Goal: Information Seeking & Learning: Learn about a topic

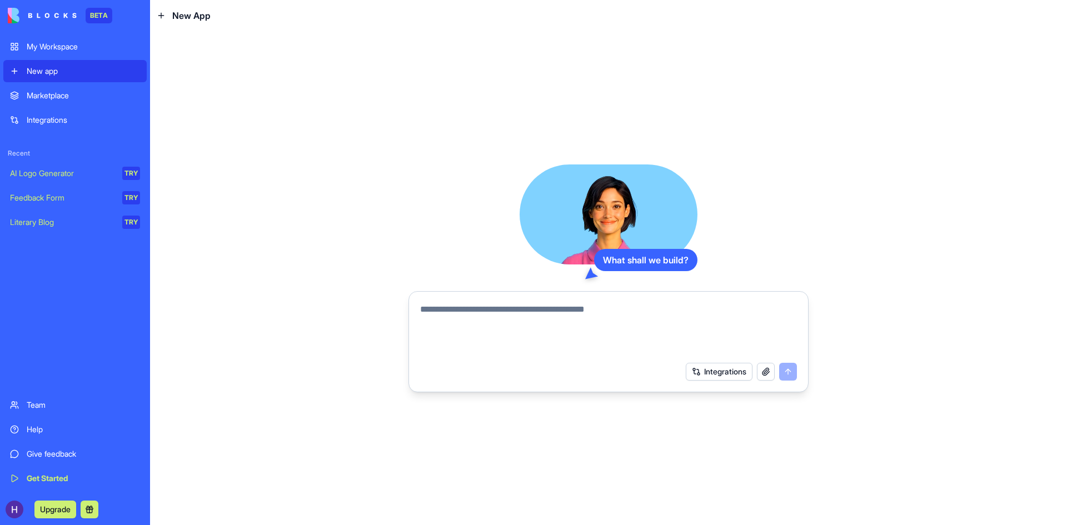
click at [69, 173] on div "AI Logo Generator" at bounding box center [62, 173] width 104 height 11
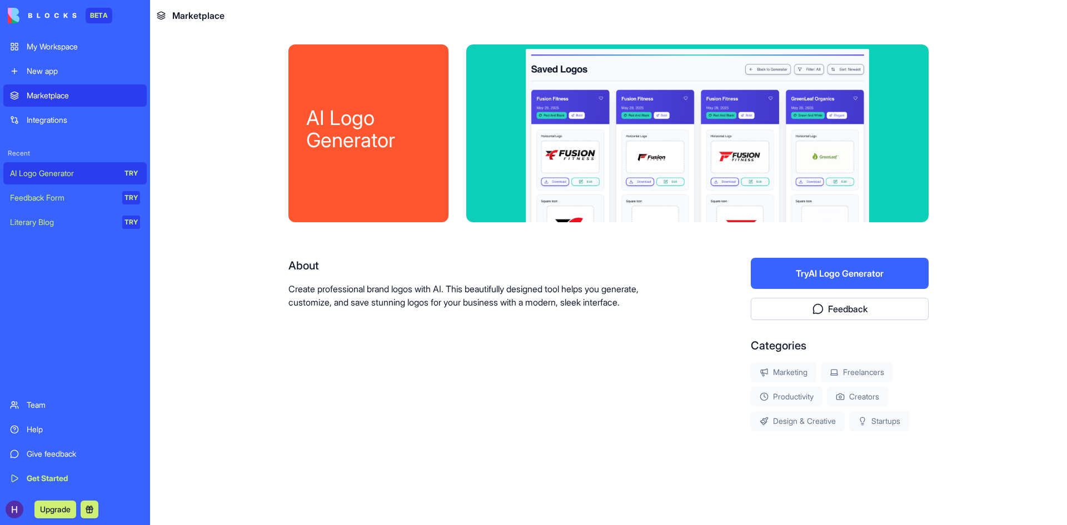
click at [24, 198] on div "Feedback Form" at bounding box center [62, 197] width 104 height 11
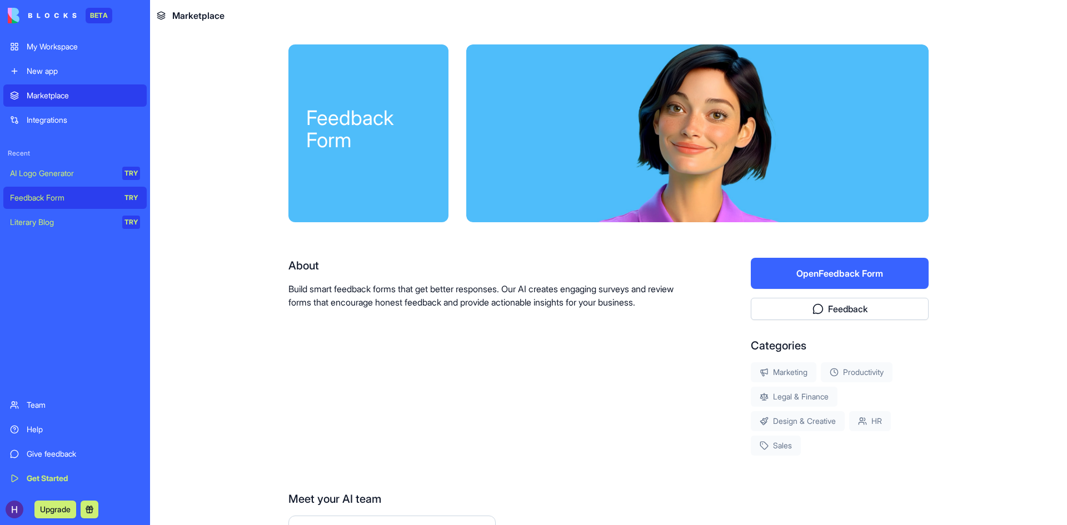
click at [21, 222] on div "Literary Blog" at bounding box center [62, 222] width 104 height 11
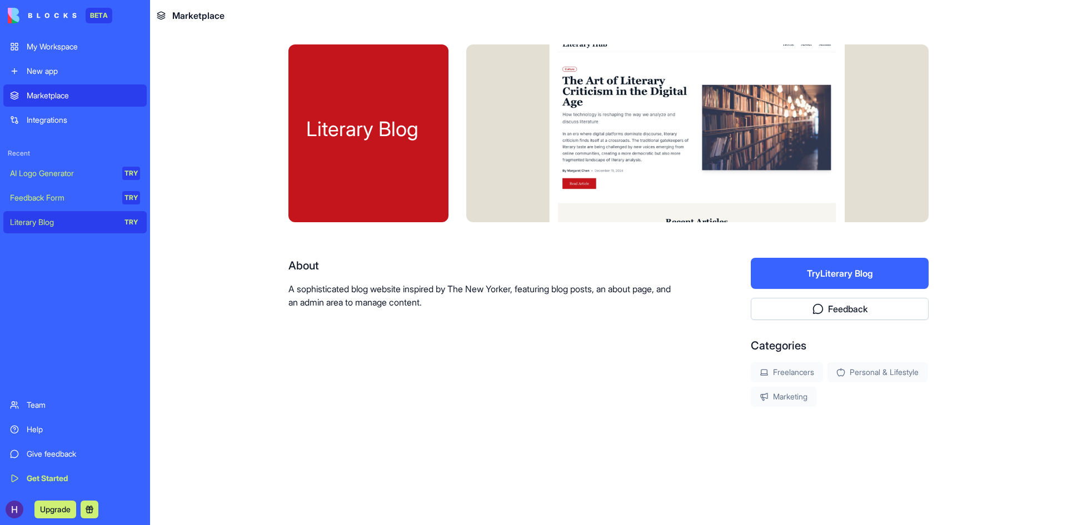
click at [864, 279] on button "Try Literary Blog" at bounding box center [840, 273] width 178 height 31
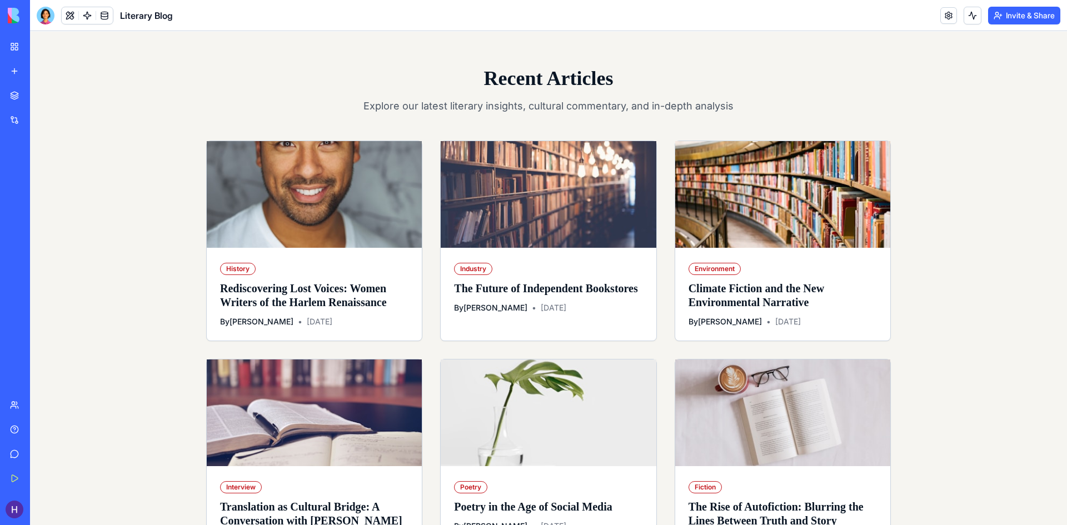
scroll to position [667, 0]
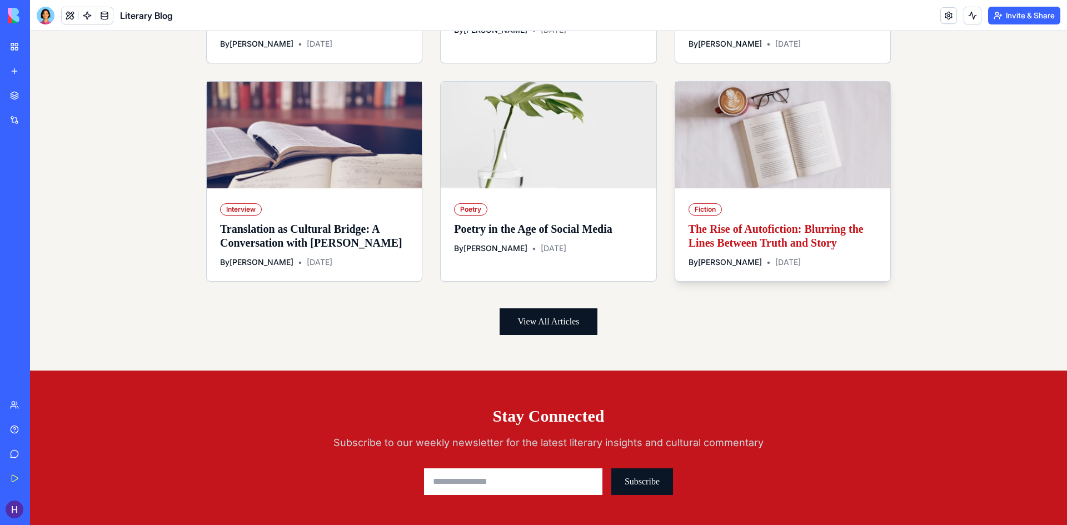
click at [759, 249] on link "The Rise of Autofiction: Blurring the Lines Between Truth and Story" at bounding box center [775, 236] width 175 height 26
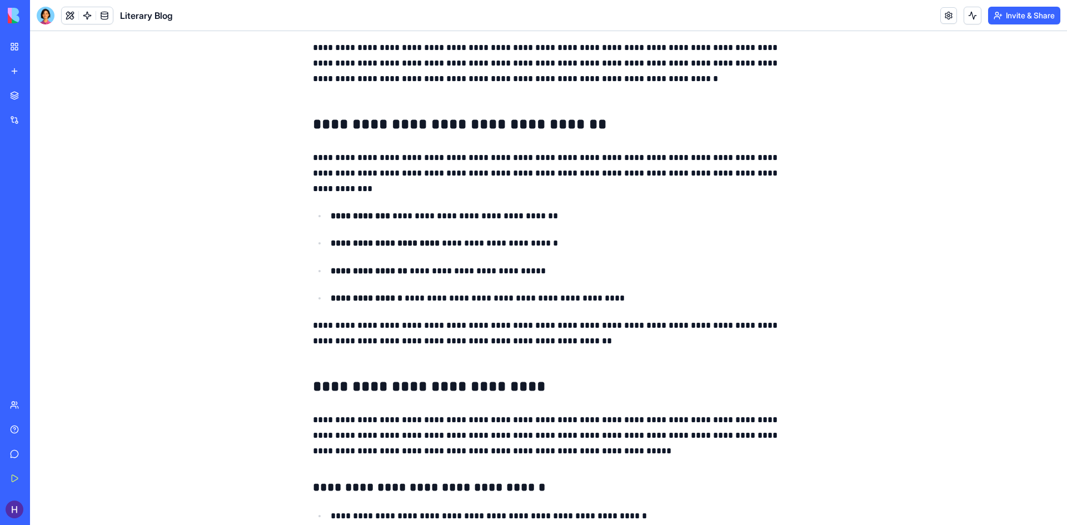
scroll to position [594, 0]
